Goal: Check status

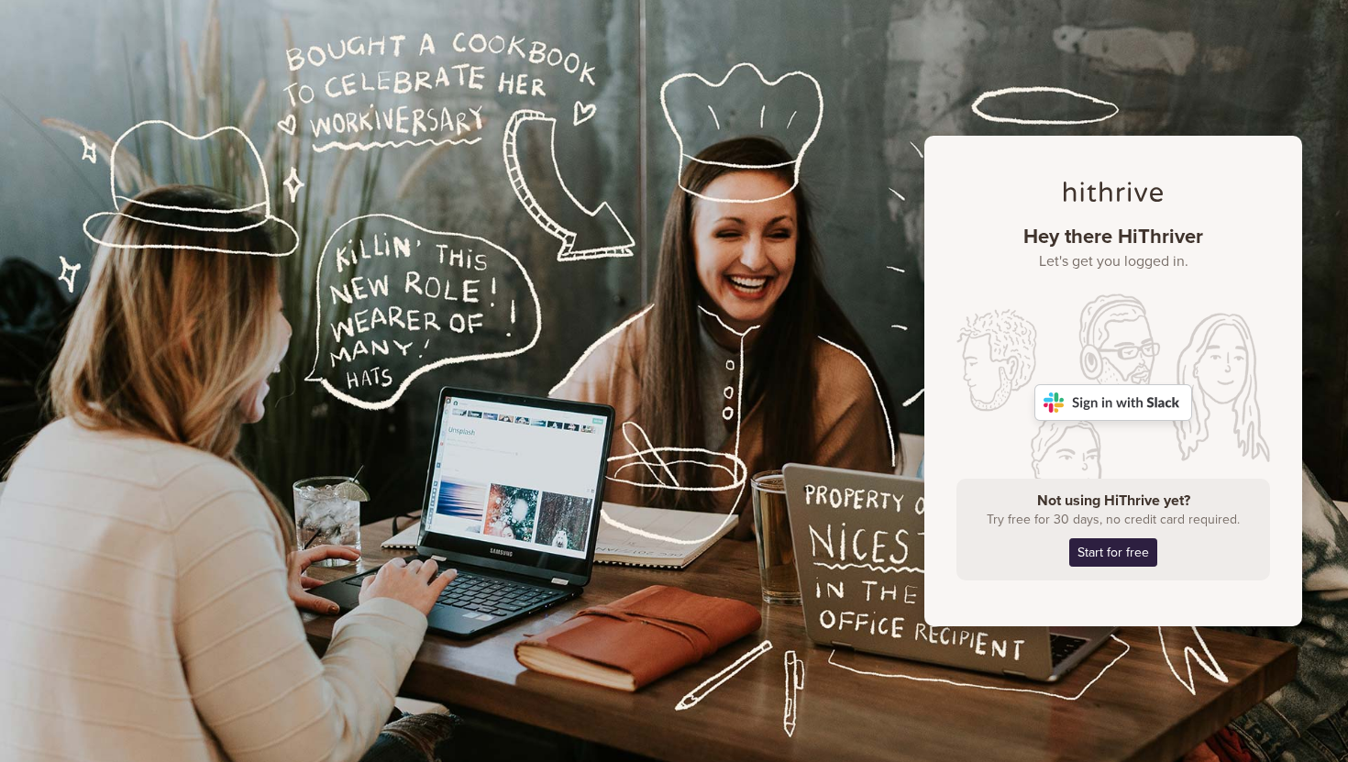
click at [1079, 401] on img at bounding box center [1113, 402] width 158 height 37
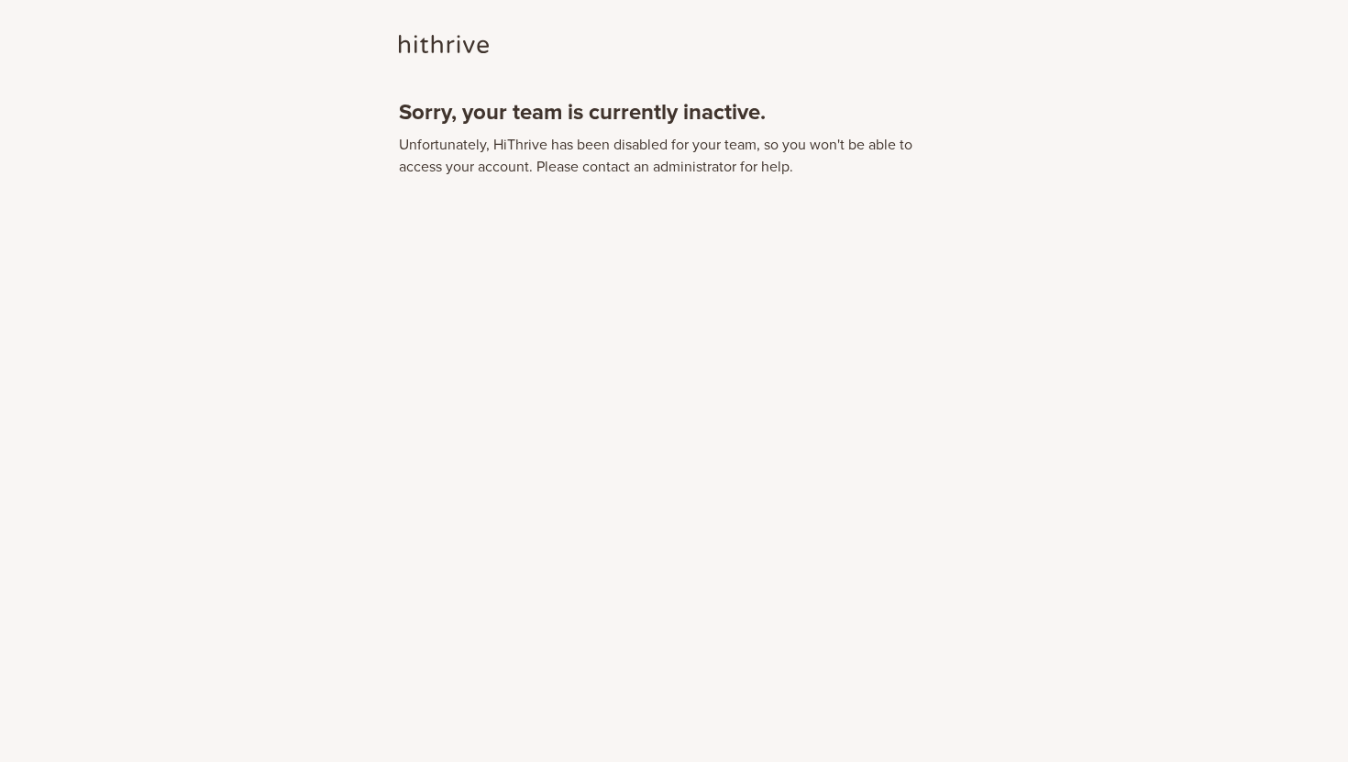
click at [778, 132] on section "Sorry, your team is currently inactive. Unfortunately, HiThrive has been disabl…" at bounding box center [674, 139] width 550 height 78
